Goal: Transaction & Acquisition: Purchase product/service

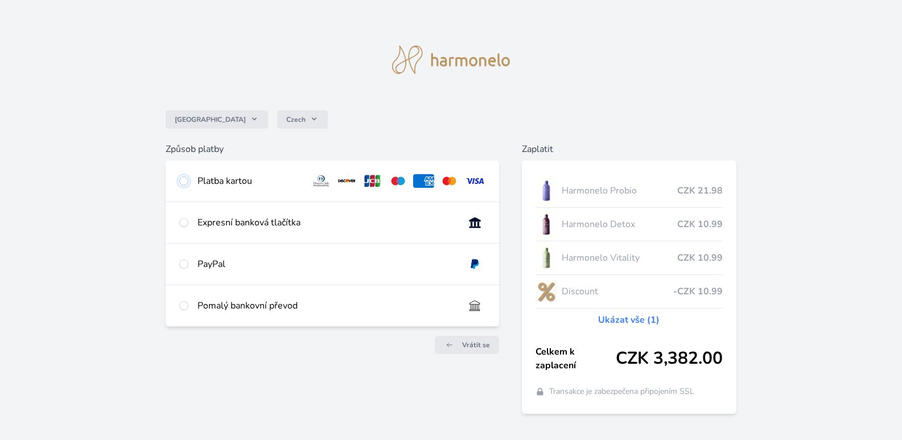
click at [187, 179] on input "radio" at bounding box center [183, 180] width 9 height 9
radio input "true"
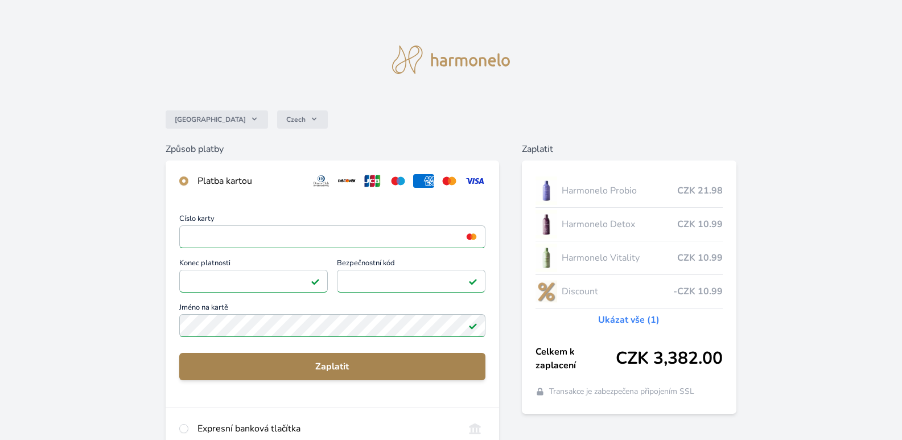
click at [305, 368] on span "Zaplatit" at bounding box center [332, 367] width 288 height 14
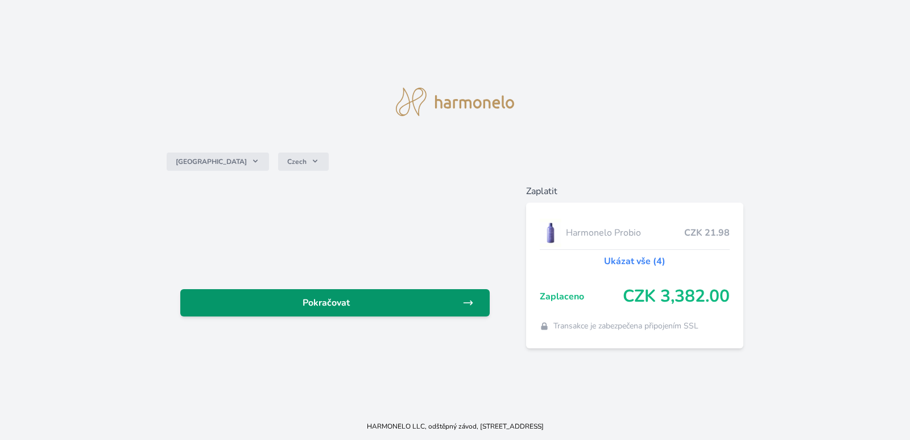
click at [313, 298] on span "Pokračovat" at bounding box center [325, 303] width 273 height 14
